Goal: Task Accomplishment & Management: Manage account settings

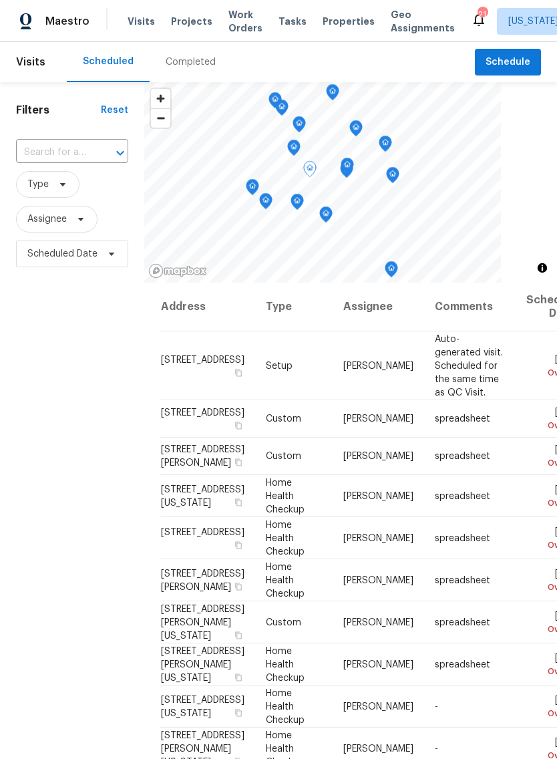
click at [0, 0] on icon at bounding box center [0, 0] width 0 height 0
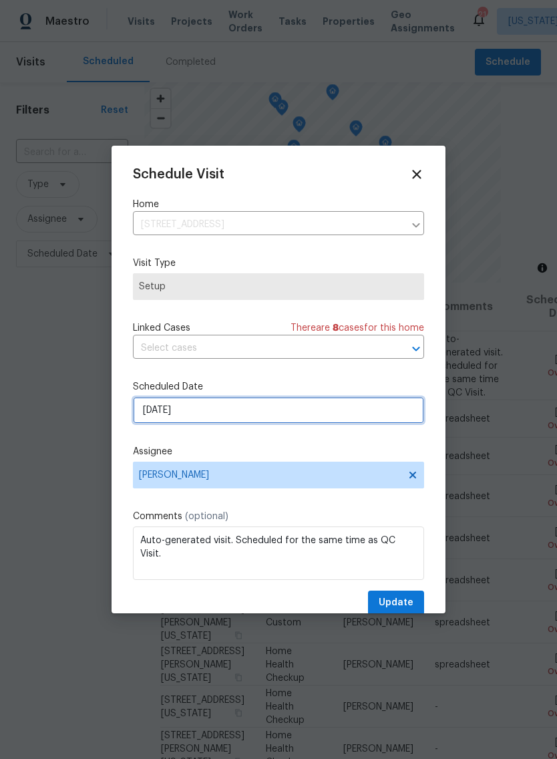
click at [371, 407] on input "9/15/2025" at bounding box center [278, 410] width 291 height 27
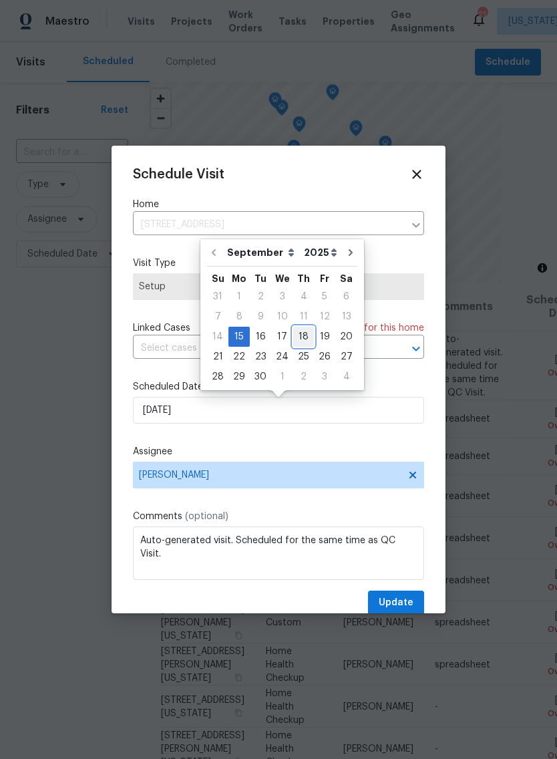
click at [301, 333] on div "18" at bounding box center [303, 336] width 21 height 19
type input "9/18/2025"
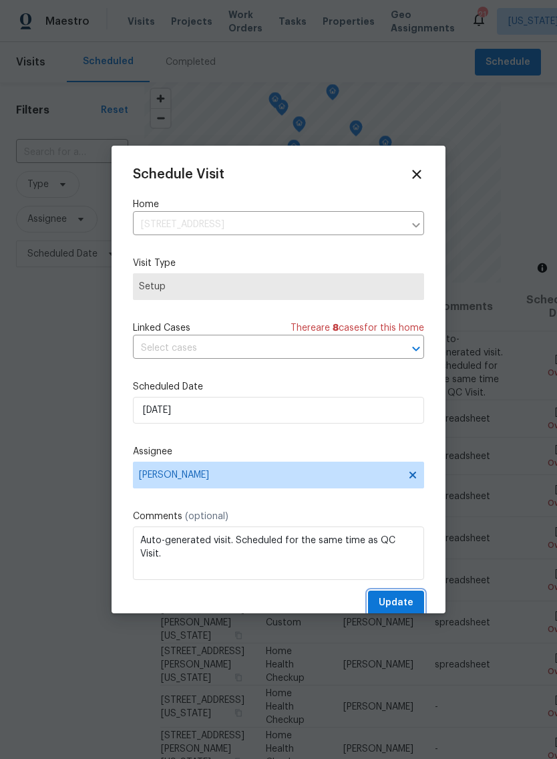
click at [410, 605] on span "Update" at bounding box center [396, 603] width 35 height 17
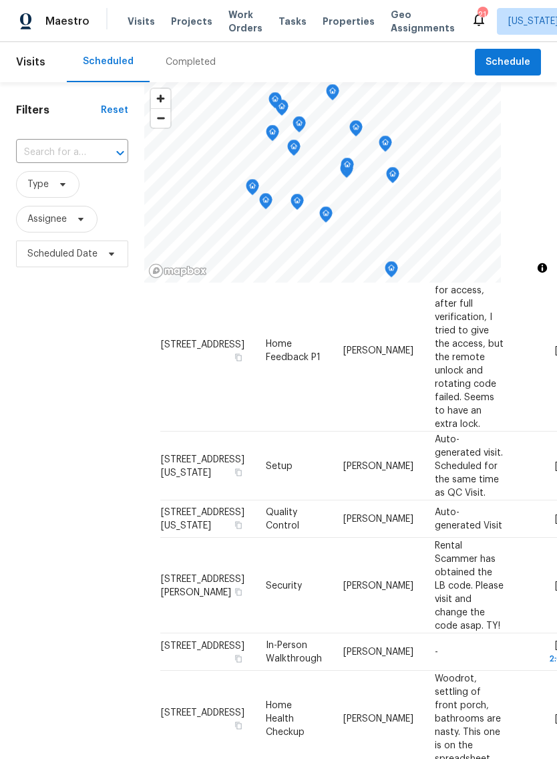
scroll to position [437, 0]
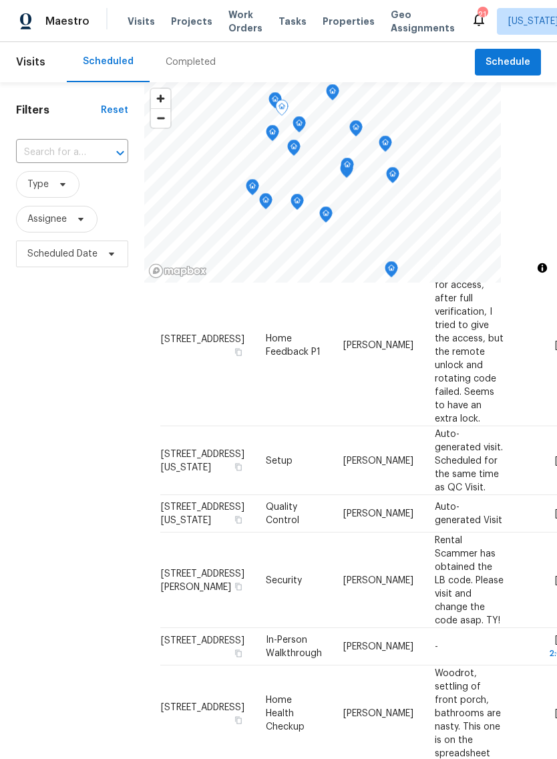
click at [0, 0] on icon at bounding box center [0, 0] width 0 height 0
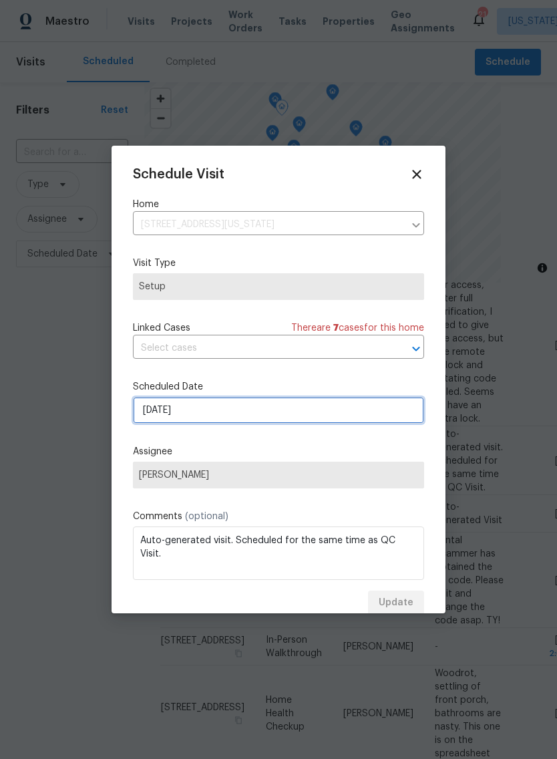
click at [357, 420] on input "9/16/2025" at bounding box center [278, 410] width 291 height 27
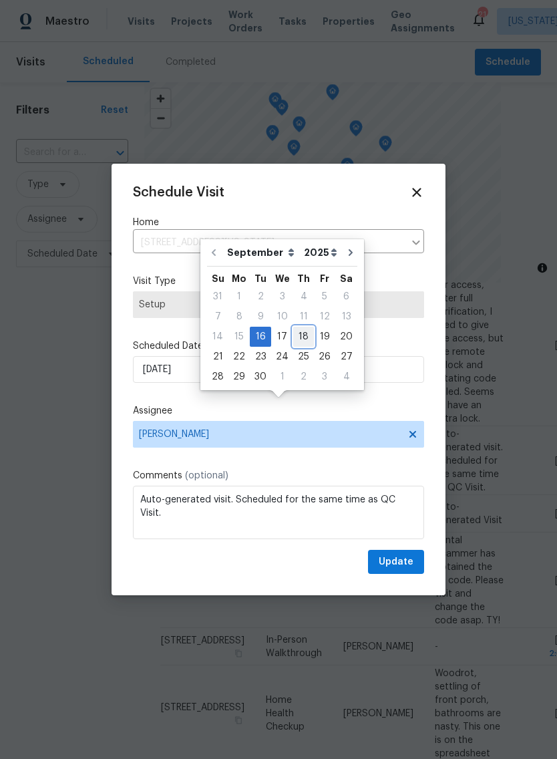
click at [299, 335] on div "18" at bounding box center [303, 336] width 21 height 19
type input "9/18/2025"
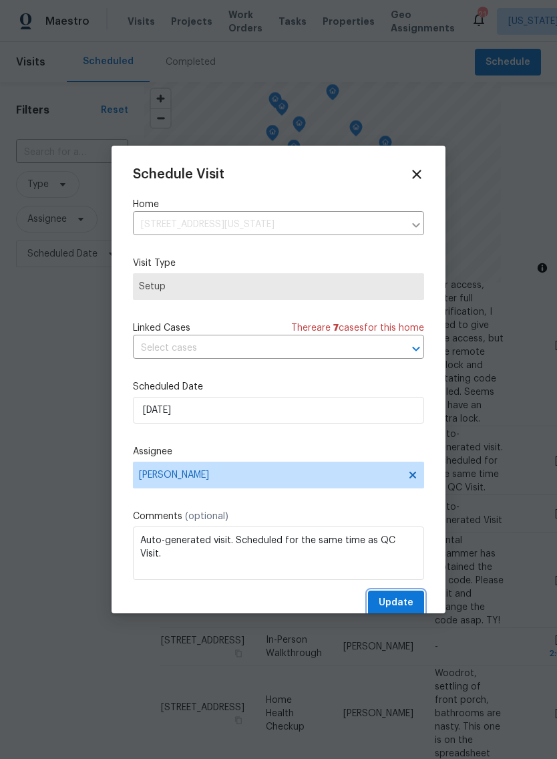
click at [411, 601] on span "Update" at bounding box center [396, 603] width 35 height 17
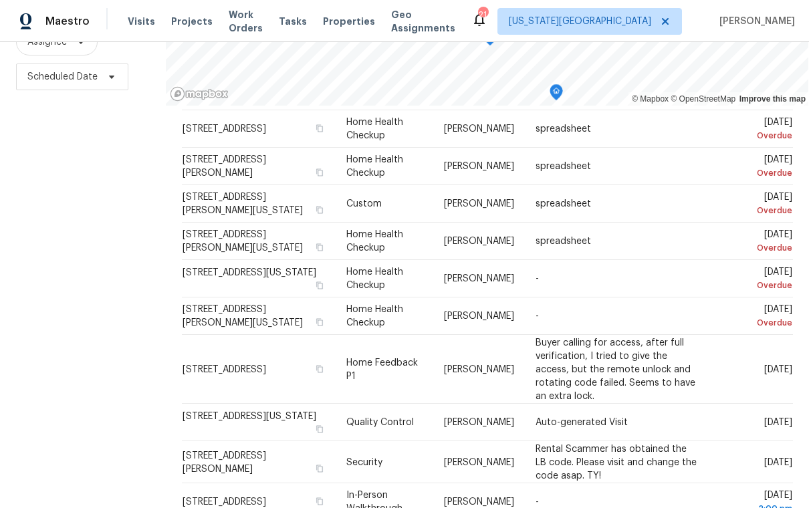
scroll to position [145, 0]
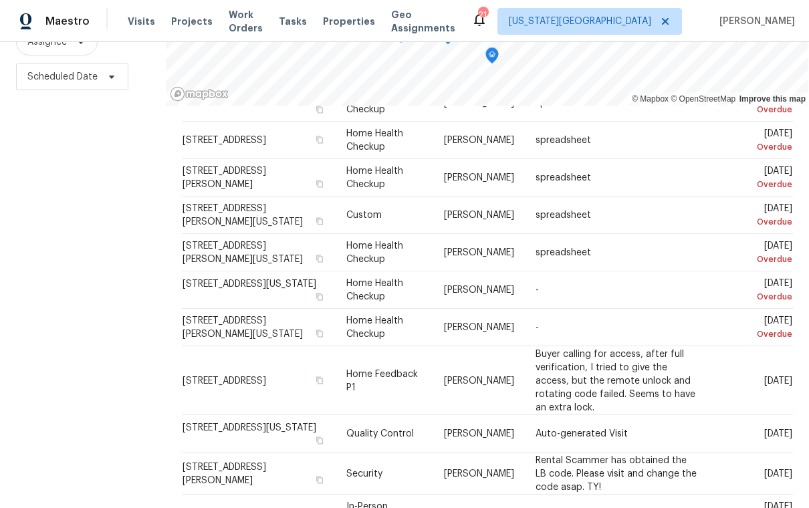
click at [0, 0] on icon at bounding box center [0, 0] width 0 height 0
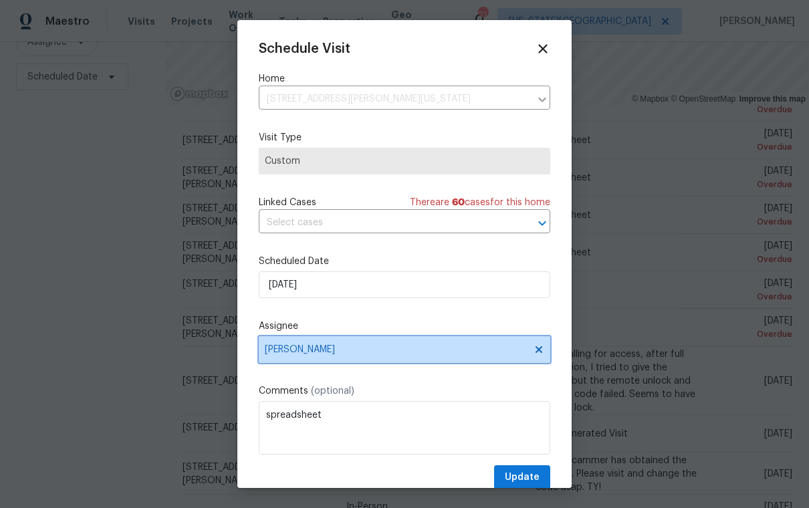
click at [478, 350] on span "[PERSON_NAME]" at bounding box center [396, 349] width 262 height 11
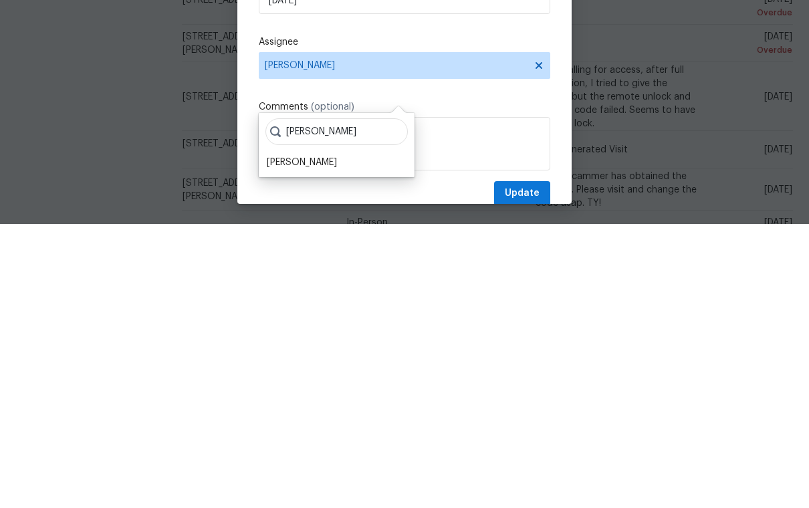
type input "Josh"
click at [321, 440] on div "[PERSON_NAME]" at bounding box center [302, 446] width 70 height 13
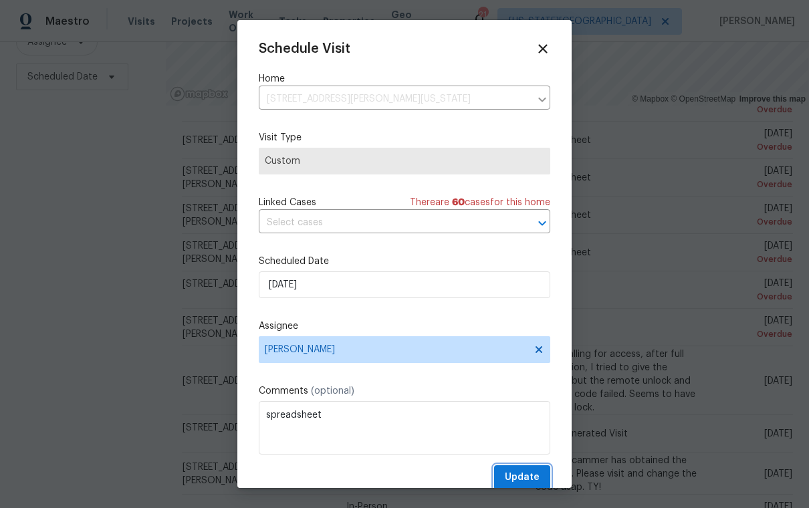
click at [527, 482] on span "Update" at bounding box center [522, 477] width 35 height 17
